Goal: Information Seeking & Learning: Learn about a topic

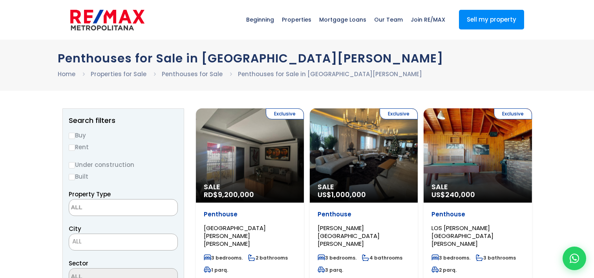
select select
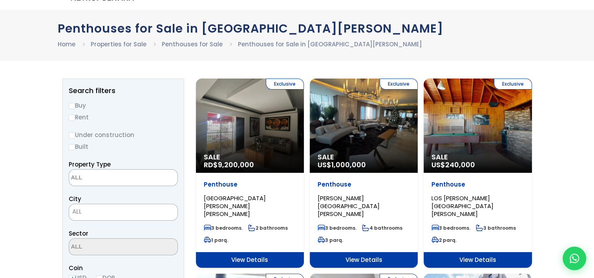
scroll to position [79, 0]
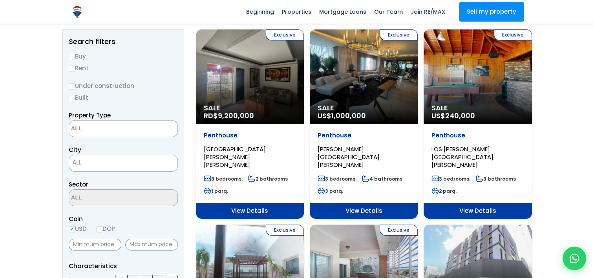
click at [304, 83] on div "Exclusive Sale US$ 240,000" at bounding box center [250, 76] width 108 height 94
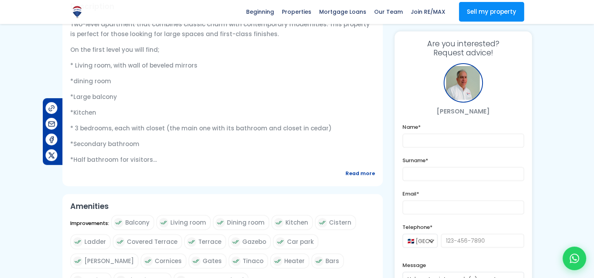
scroll to position [314, 0]
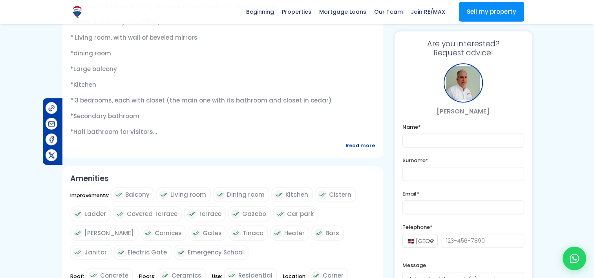
click at [358, 143] on span "Read more" at bounding box center [360, 146] width 29 height 10
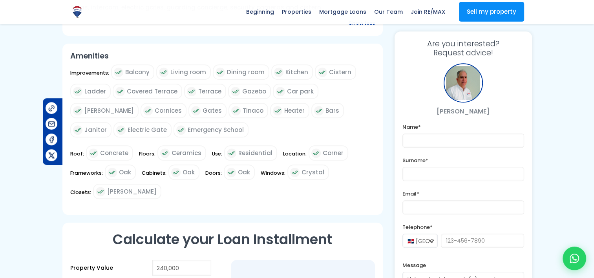
scroll to position [667, 0]
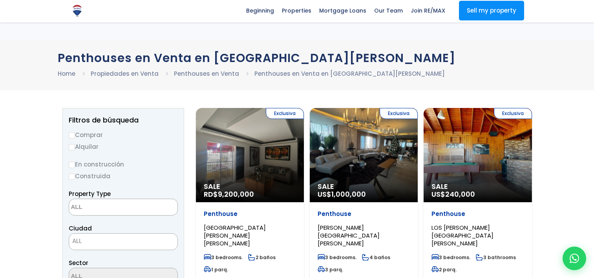
select select
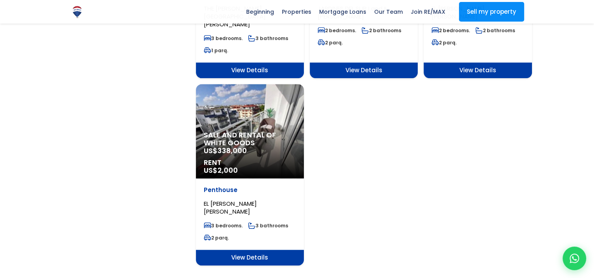
scroll to position [1021, 0]
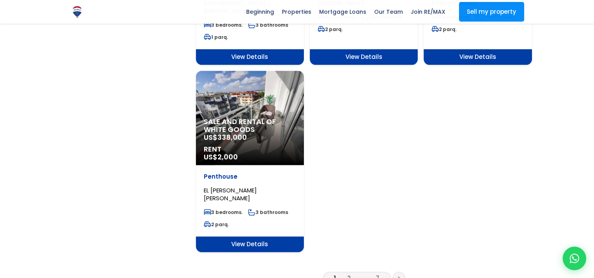
click at [347, 274] on link "2" at bounding box center [348, 278] width 3 height 8
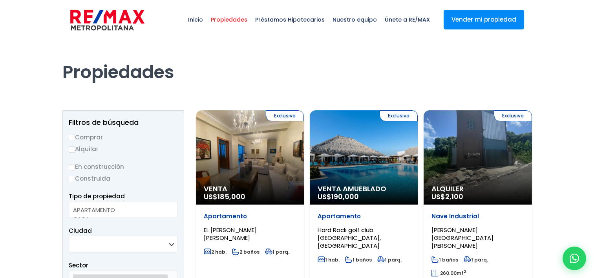
select select
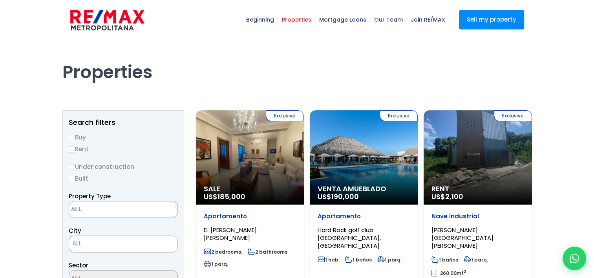
click at [193, 44] on h1 "Properties" at bounding box center [297, 61] width 470 height 43
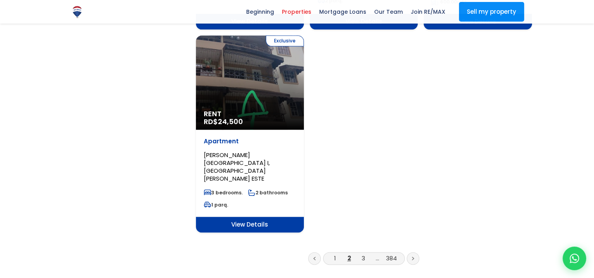
scroll to position [1060, 0]
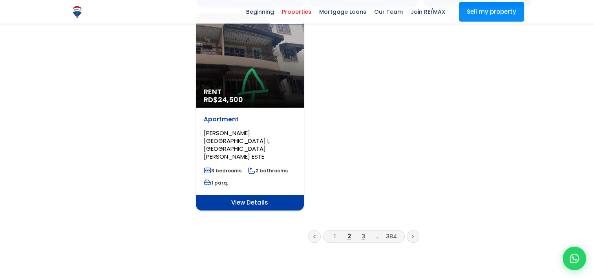
click at [364, 232] on link "3" at bounding box center [364, 236] width 4 height 8
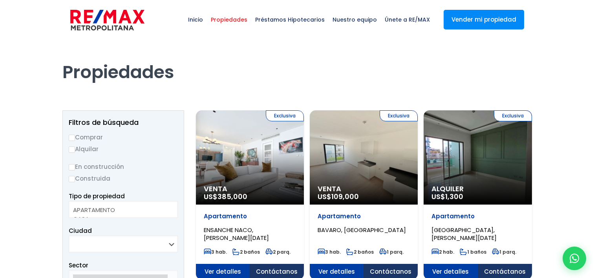
select select
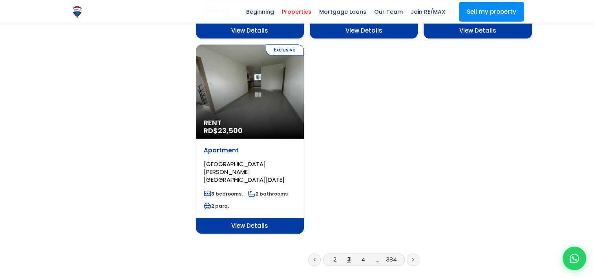
scroll to position [1021, 0]
